Goal: Task Accomplishment & Management: Manage account settings

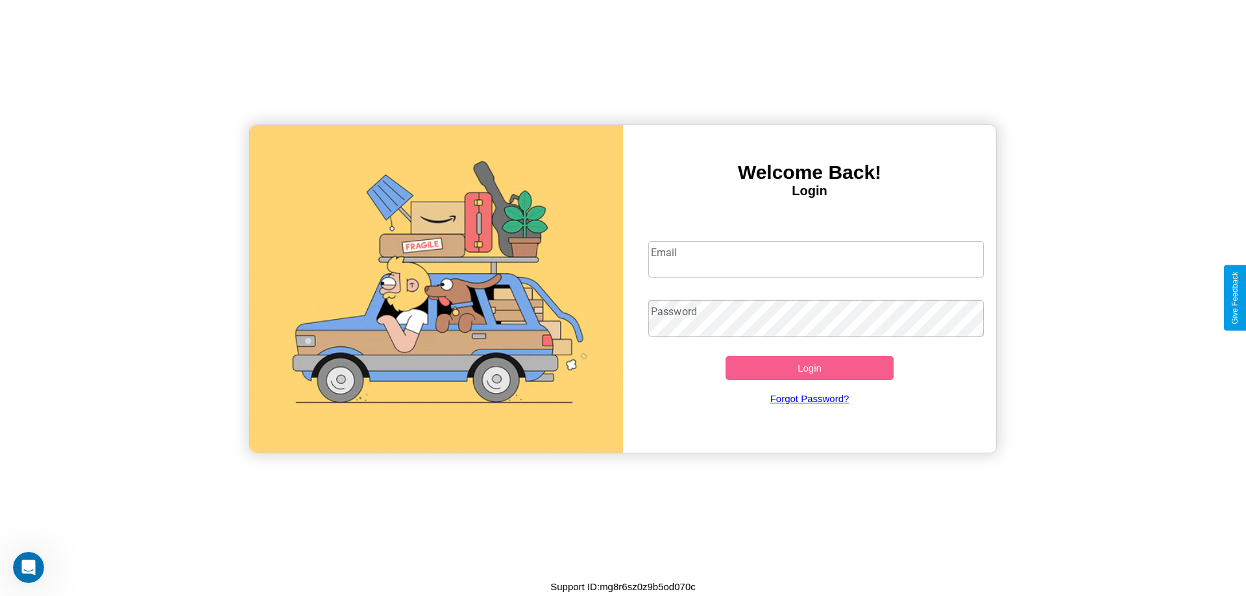
click at [816, 259] on input "Email" at bounding box center [816, 259] width 336 height 36
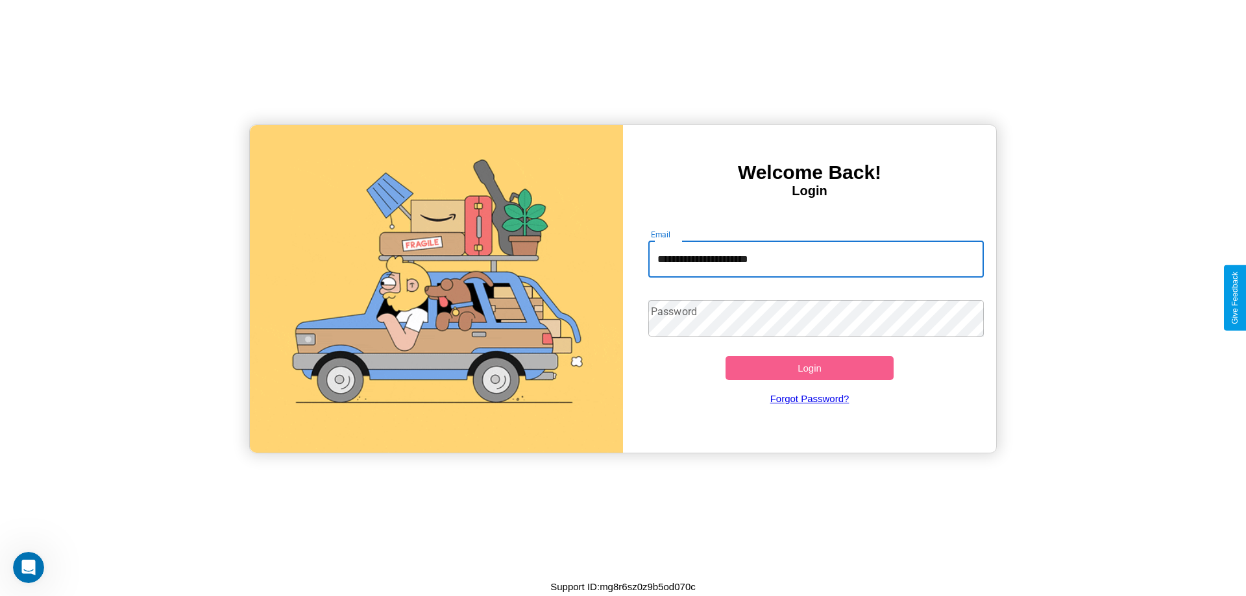
type input "**********"
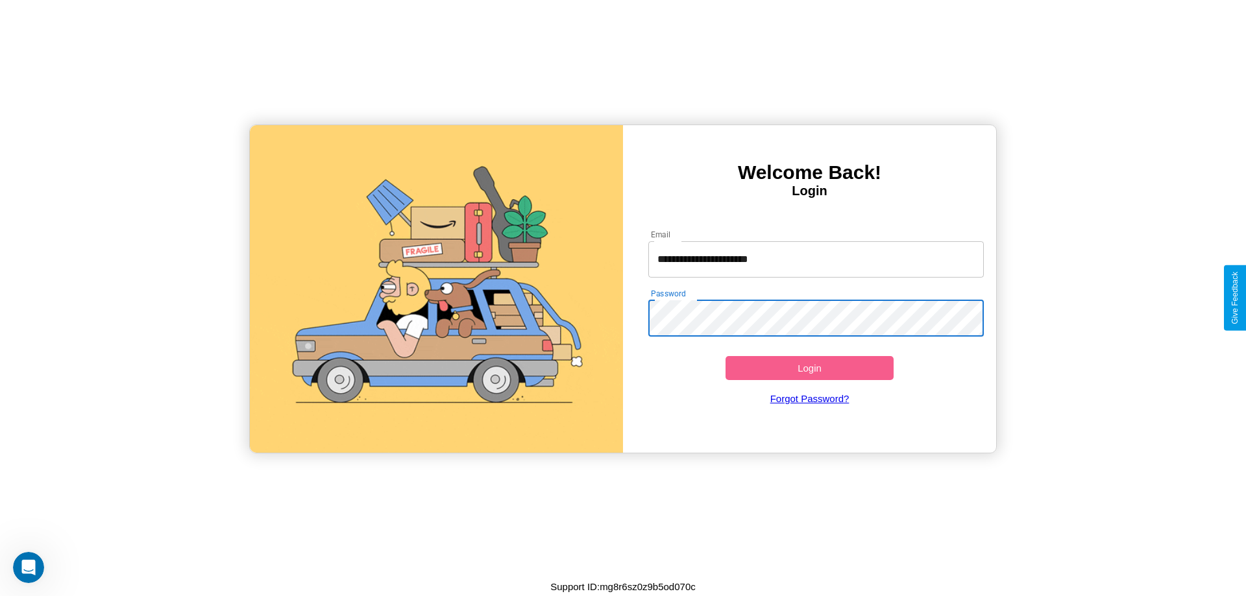
click at [809, 368] on button "Login" at bounding box center [809, 368] width 168 height 24
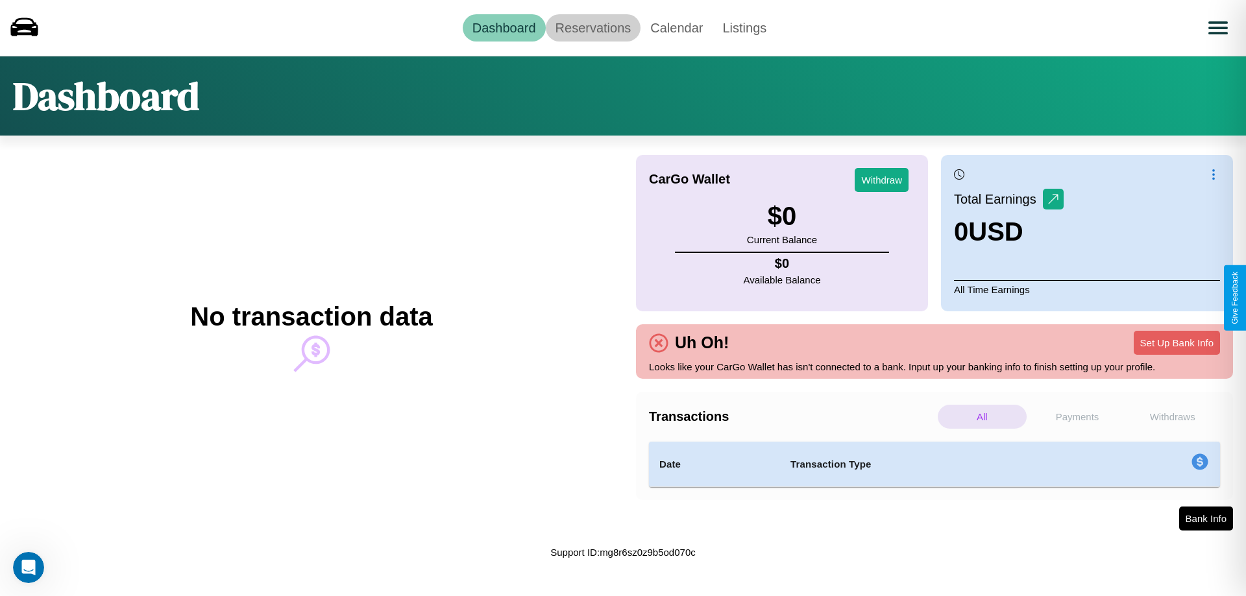
click at [592, 27] on link "Reservations" at bounding box center [593, 27] width 95 height 27
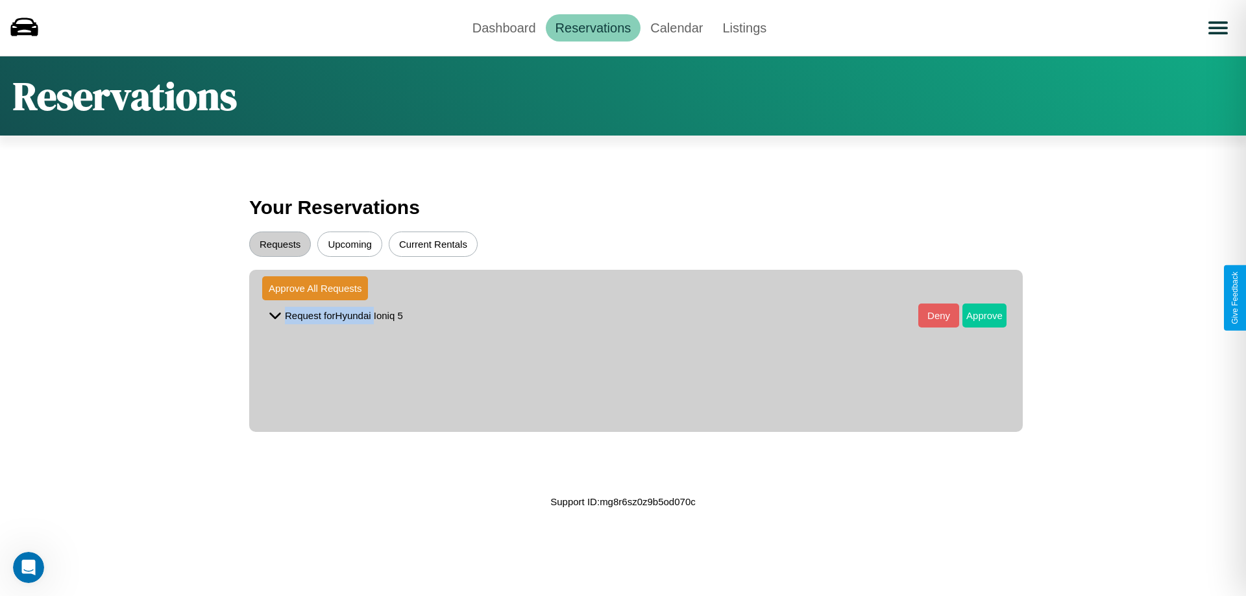
click at [975, 315] on button "Approve" at bounding box center [984, 316] width 44 height 24
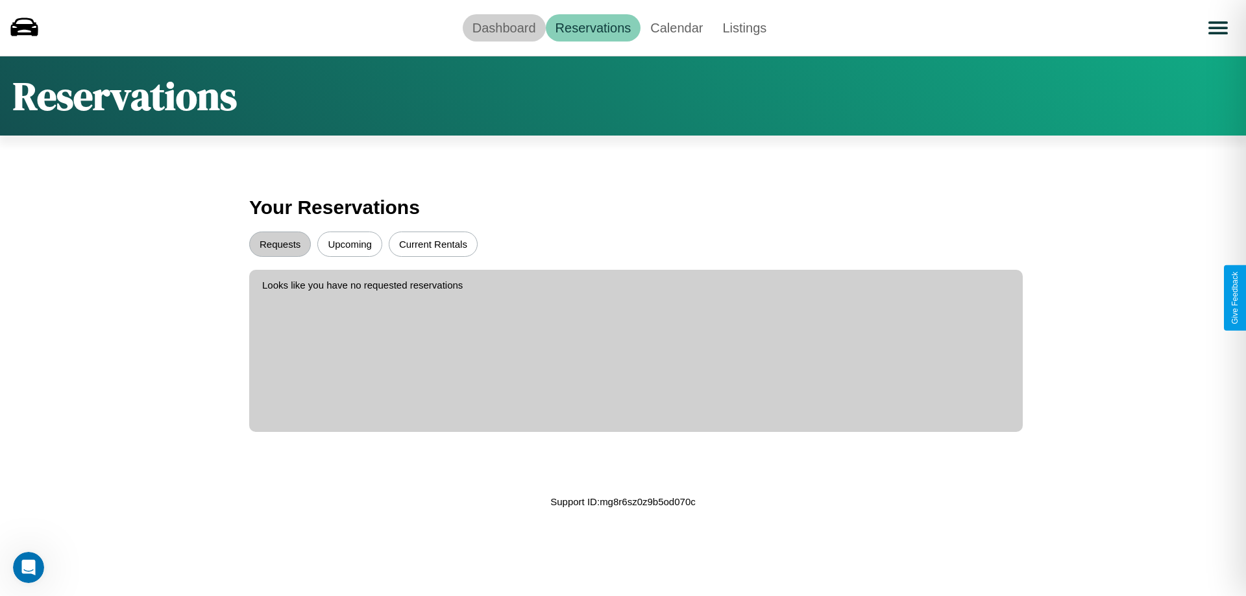
click at [504, 27] on link "Dashboard" at bounding box center [504, 27] width 83 height 27
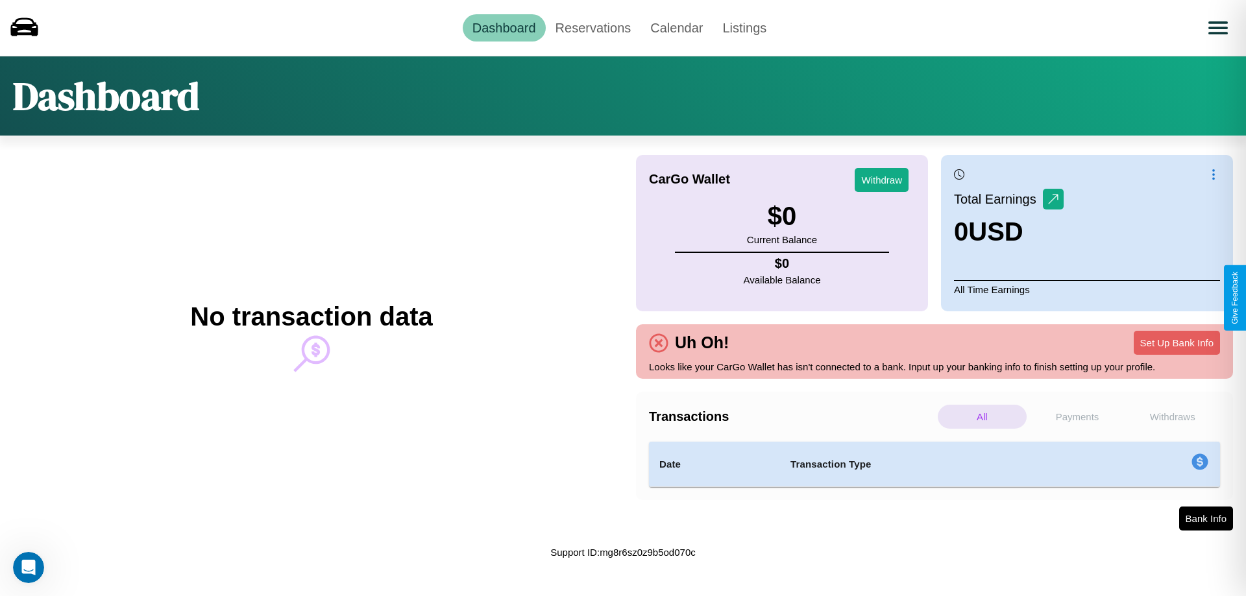
click at [1172, 417] on p "Withdraws" at bounding box center [1172, 417] width 89 height 24
click at [1077, 417] on p "Payments" at bounding box center [1077, 417] width 89 height 24
click at [982, 417] on p "All" at bounding box center [982, 417] width 89 height 24
click at [1176, 343] on button "Set Up Bank Info" at bounding box center [1177, 343] width 86 height 24
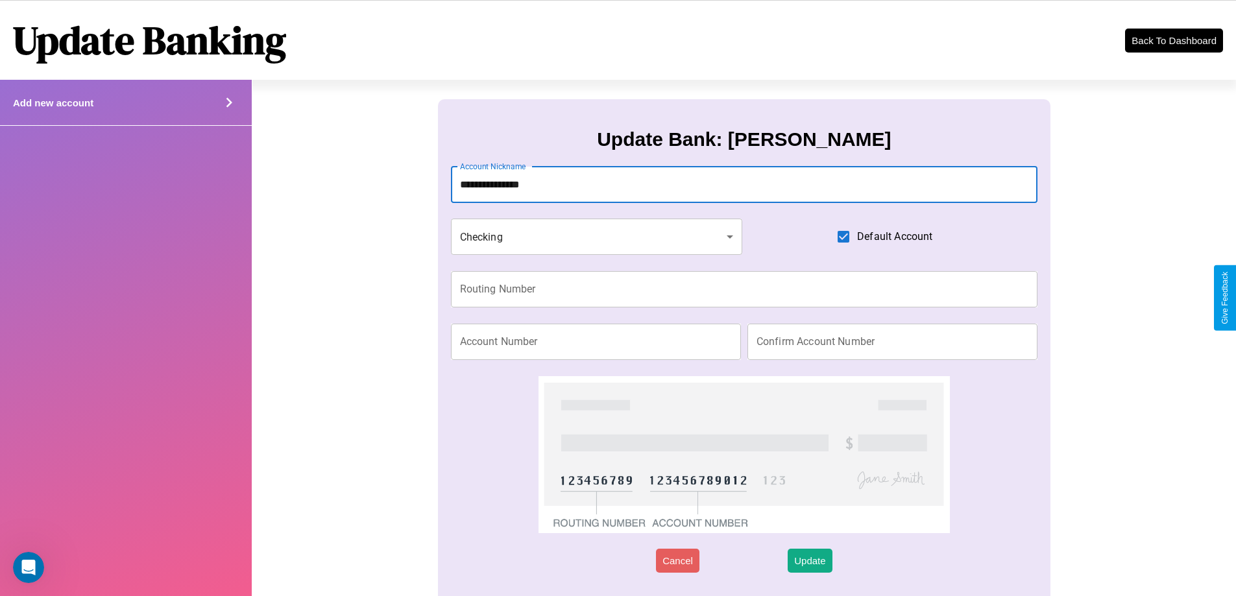
type input "**********"
